Goal: Navigation & Orientation: Find specific page/section

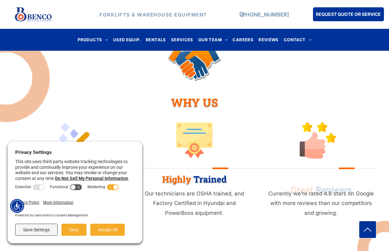
scroll to position [622, 0]
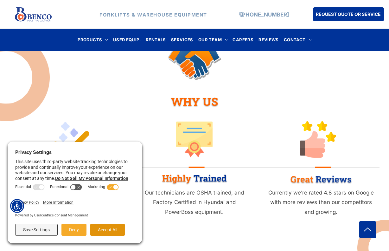
click at [108, 231] on button "Accept All" at bounding box center [107, 229] width 35 height 12
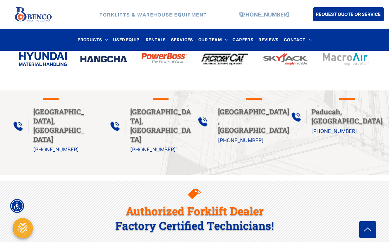
scroll to position [297, 0]
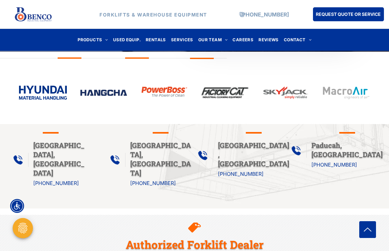
click at [157, 148] on span "[GEOGRAPHIC_DATA], [GEOGRAPHIC_DATA]" at bounding box center [160, 158] width 61 height 37
click at [166, 135] on div at bounding box center [161, 133] width 16 height 9
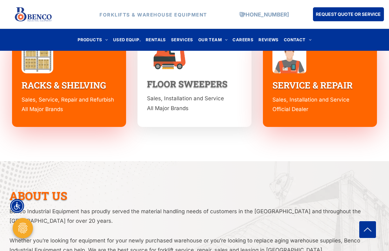
scroll to position [1564, 0]
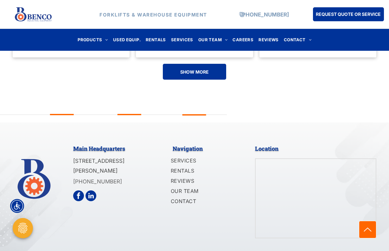
click at [365, 222] on div "arrow icon" at bounding box center [367, 228] width 17 height 17
click at [365, 229] on icon "arrow icon" at bounding box center [368, 229] width 14 height 14
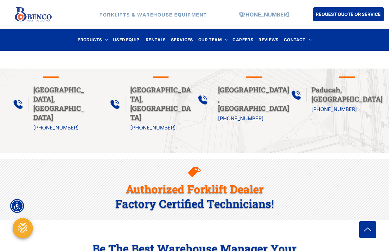
scroll to position [285, 0]
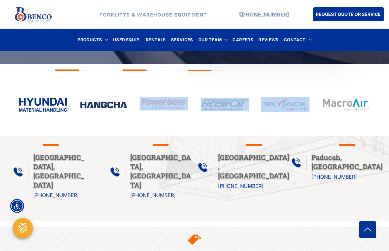
drag, startPoint x: 325, startPoint y: 117, endPoint x: 157, endPoint y: 109, distance: 168.4
click at [157, 109] on div at bounding box center [194, 107] width 389 height 58
click at [156, 108] on img at bounding box center [164, 103] width 48 height 13
